Goal: Task Accomplishment & Management: Manage account settings

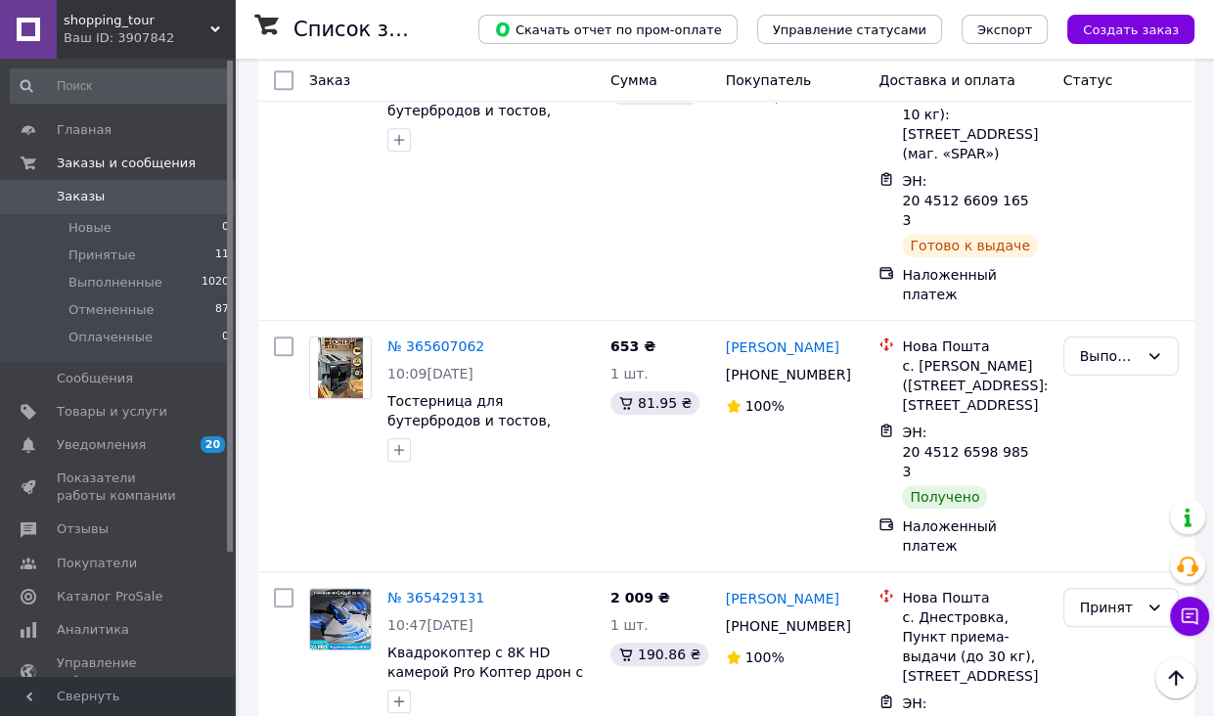
scroll to position [293, 0]
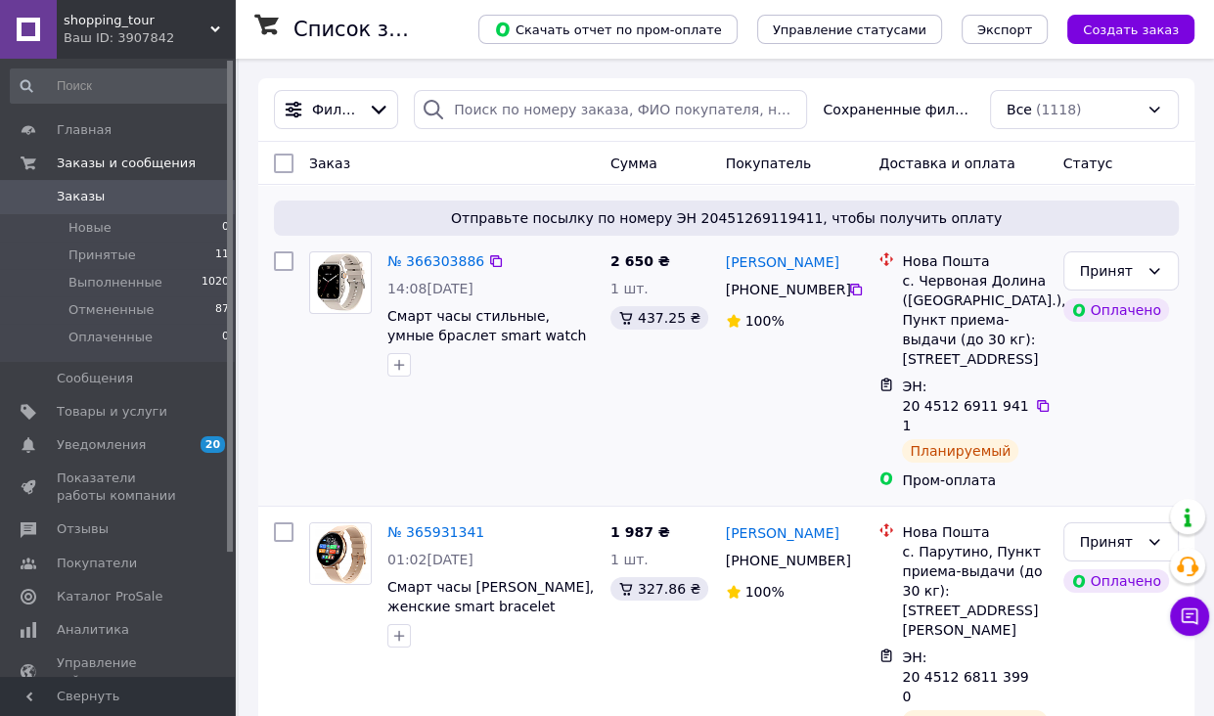
click at [324, 404] on div "№ 366303886 14:08, 12.10.2025 Смарт часы стильные, умные браслет smart watch со…" at bounding box center [451, 371] width 301 height 254
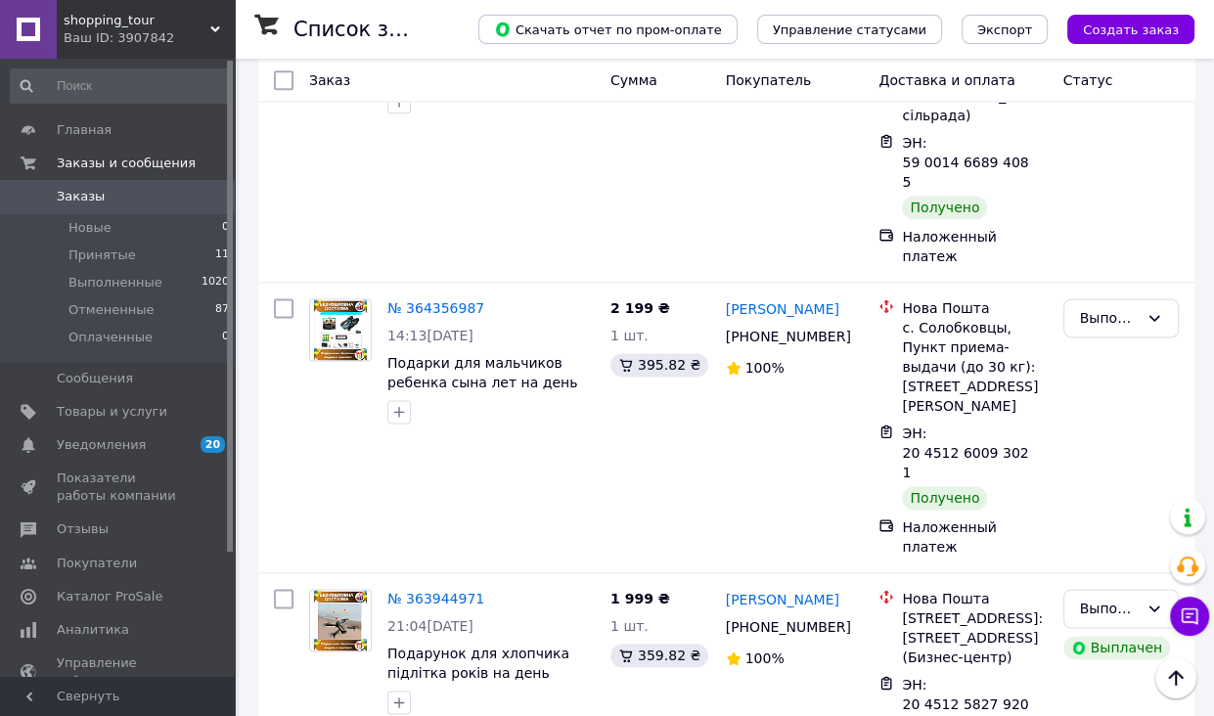
scroll to position [2347, 0]
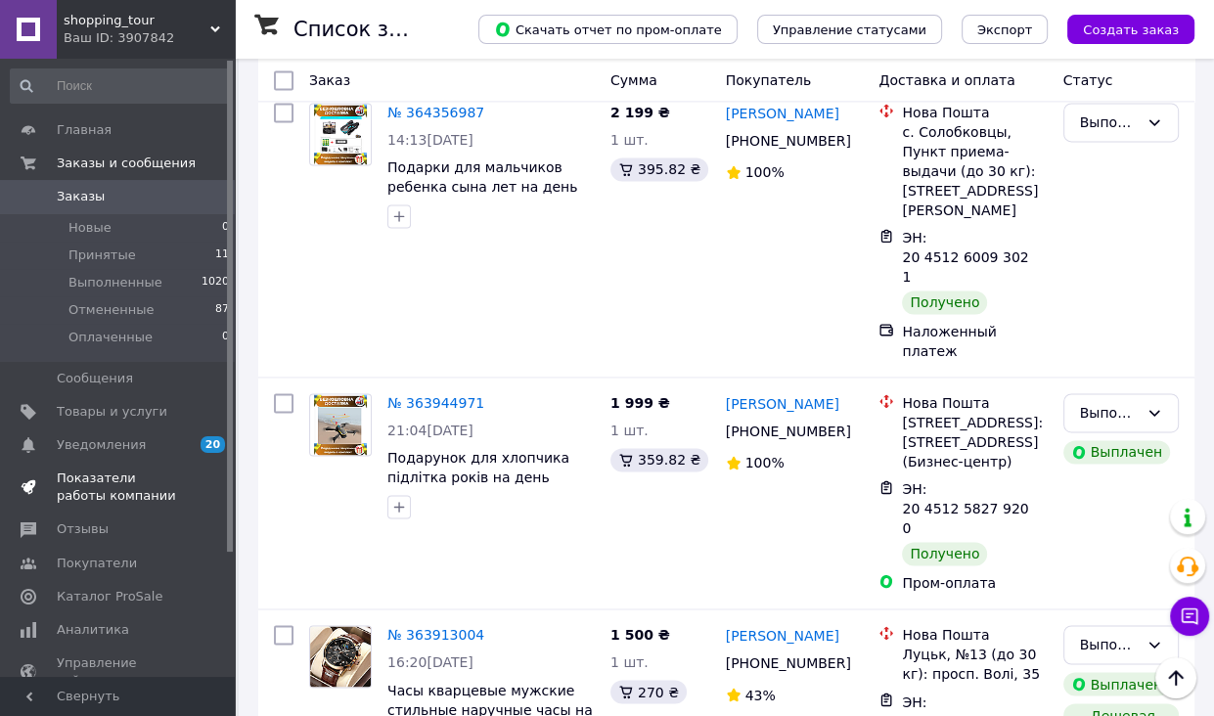
click at [109, 486] on span "Показатели работы компании" at bounding box center [119, 486] width 124 height 35
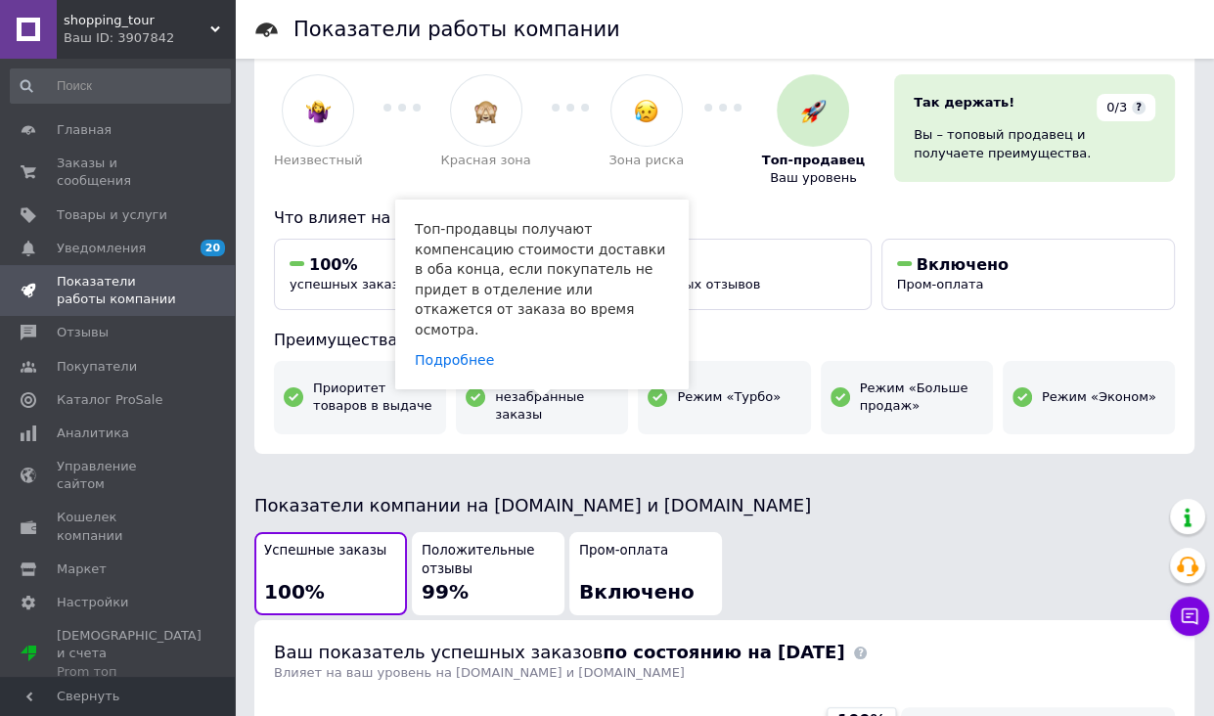
scroll to position [293, 0]
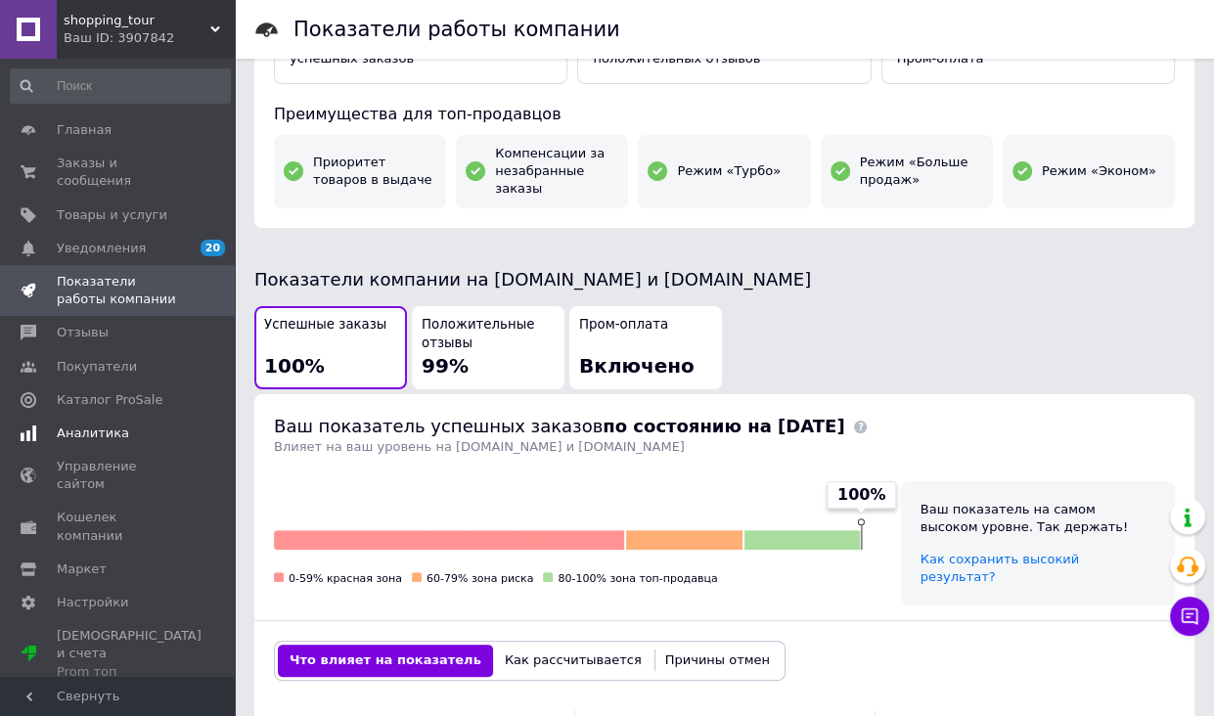
click at [101, 424] on span "Аналитика" at bounding box center [93, 433] width 72 height 18
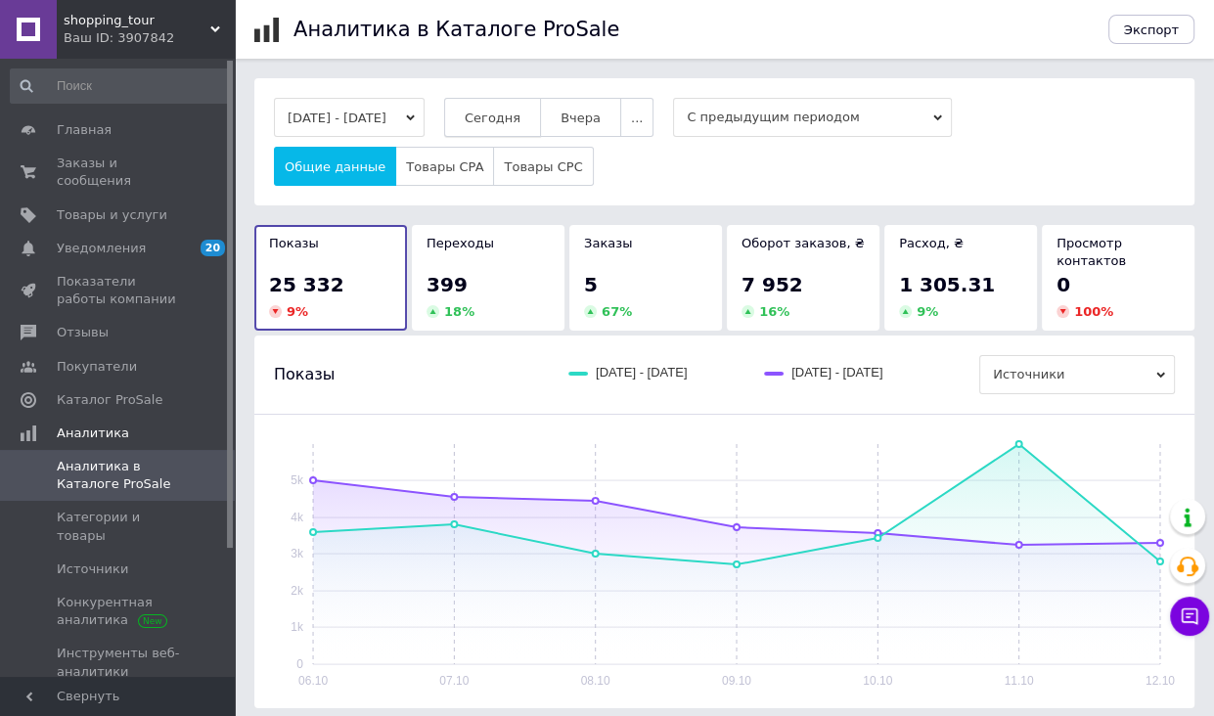
click at [520, 114] on span "Сегодня" at bounding box center [493, 118] width 56 height 15
